Goal: Navigation & Orientation: Find specific page/section

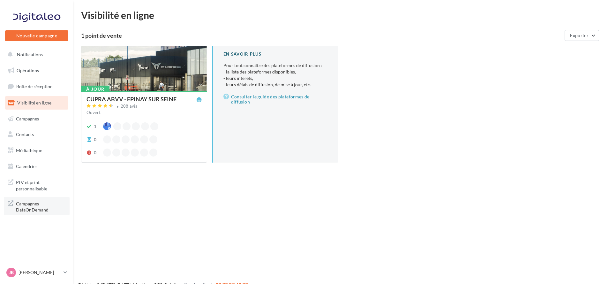
click at [42, 209] on span "Campagnes DataOnDemand" at bounding box center [41, 206] width 50 height 14
click at [52, 134] on link "Contacts" at bounding box center [37, 134] width 66 height 13
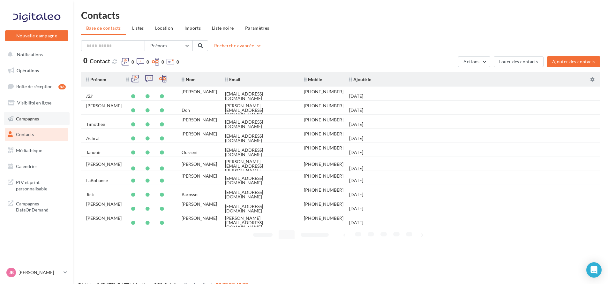
click at [45, 119] on link "Campagnes" at bounding box center [37, 118] width 66 height 13
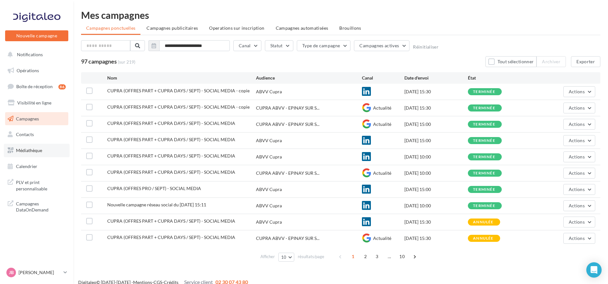
click at [42, 156] on link "Médiathèque" at bounding box center [37, 150] width 66 height 13
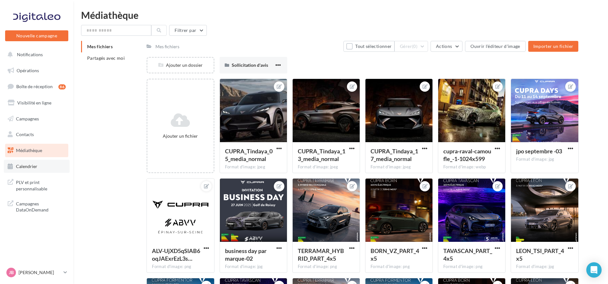
click at [36, 161] on link "Calendrier" at bounding box center [37, 166] width 66 height 13
